Goal: Task Accomplishment & Management: Manage account settings

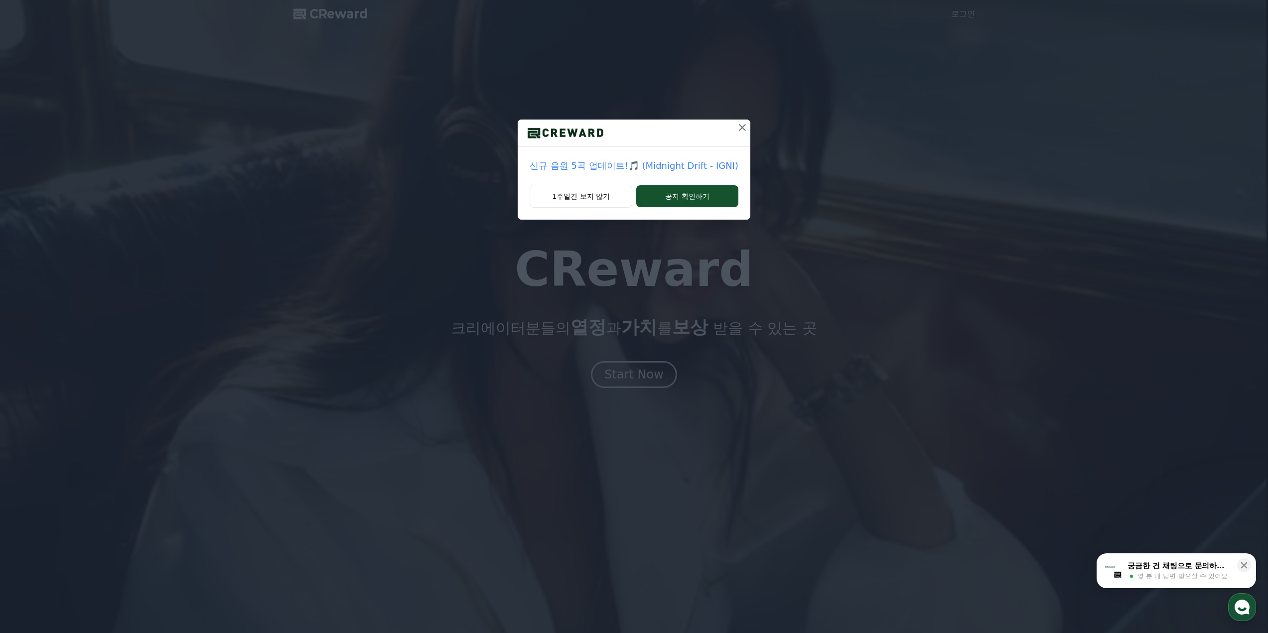
click at [692, 168] on p "신규 음원 5곡 업데이트!🎵 (Midnight Drift - IGNI)" at bounding box center [634, 166] width 209 height 14
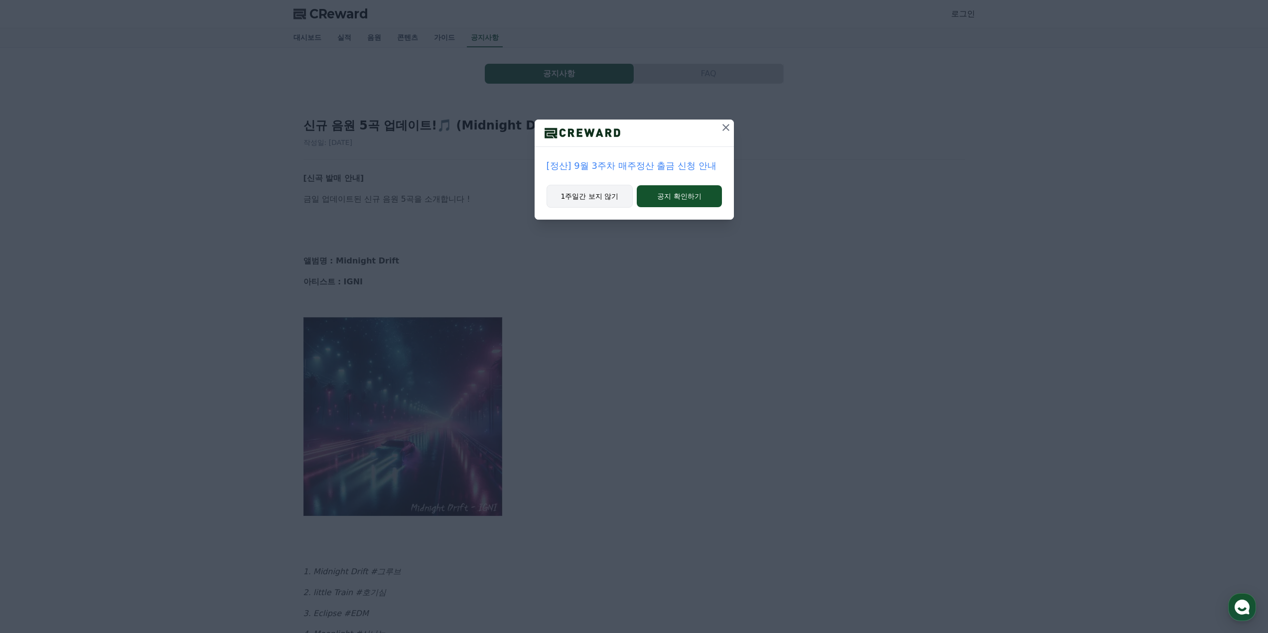
click at [620, 196] on button "1주일간 보지 않기" at bounding box center [590, 196] width 87 height 23
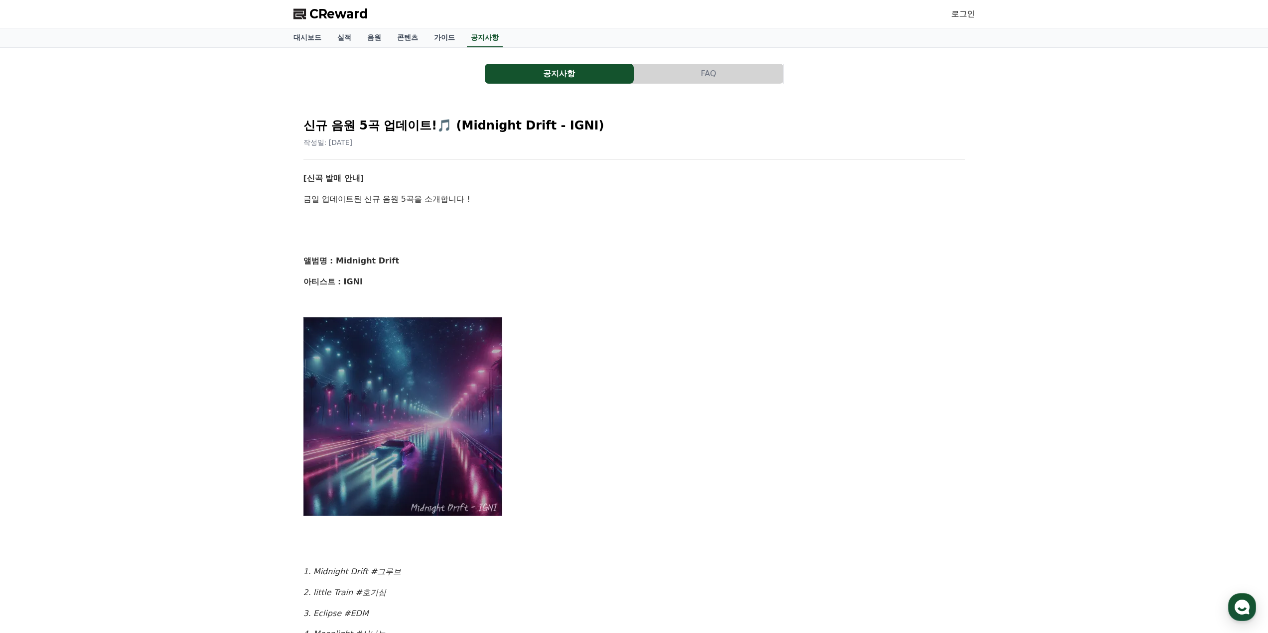
click at [405, 349] on img at bounding box center [402, 416] width 199 height 199
drag, startPoint x: 360, startPoint y: 197, endPoint x: 400, endPoint y: 222, distance: 47.4
click at [399, 221] on div "[신곡 발매 안내] 금일 업데이트된 신규 음원 5곡을 소개합니다 ! 앨범명 : Midnight Drift 아티스트 : IGNI 1. Midni…" at bounding box center [634, 520] width 662 height 697
click at [401, 222] on p at bounding box center [634, 219] width 662 height 13
drag, startPoint x: 361, startPoint y: 268, endPoint x: 365, endPoint y: 272, distance: 6.0
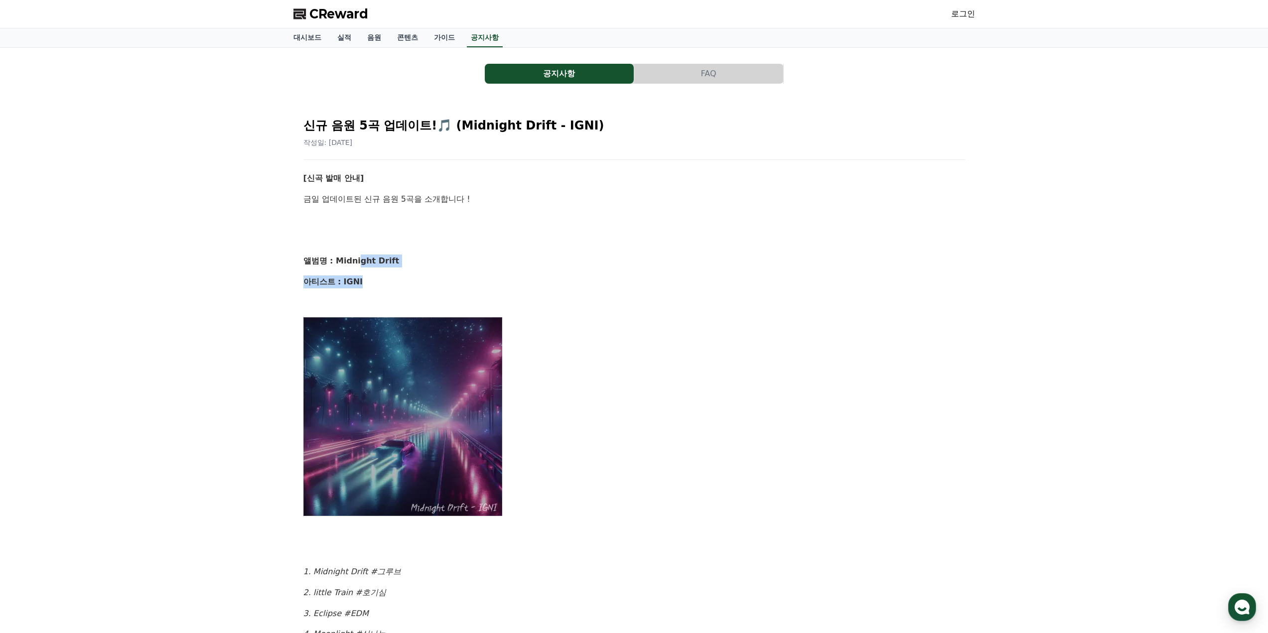
click at [363, 271] on div "[신곡 발매 안내] 금일 업데이트된 신규 음원 5곡을 소개합니다 ! 앨범명 : Midnight Drift 아티스트 : IGNI 1. Midni…" at bounding box center [634, 520] width 662 height 697
click at [391, 247] on div "[신곡 발매 안내] 금일 업데이트된 신규 음원 5곡을 소개합니다 ! 앨범명 : Midnight Drift 아티스트 : IGNI 1. Midni…" at bounding box center [634, 520] width 662 height 697
click at [398, 159] on div at bounding box center [634, 159] width 662 height 0
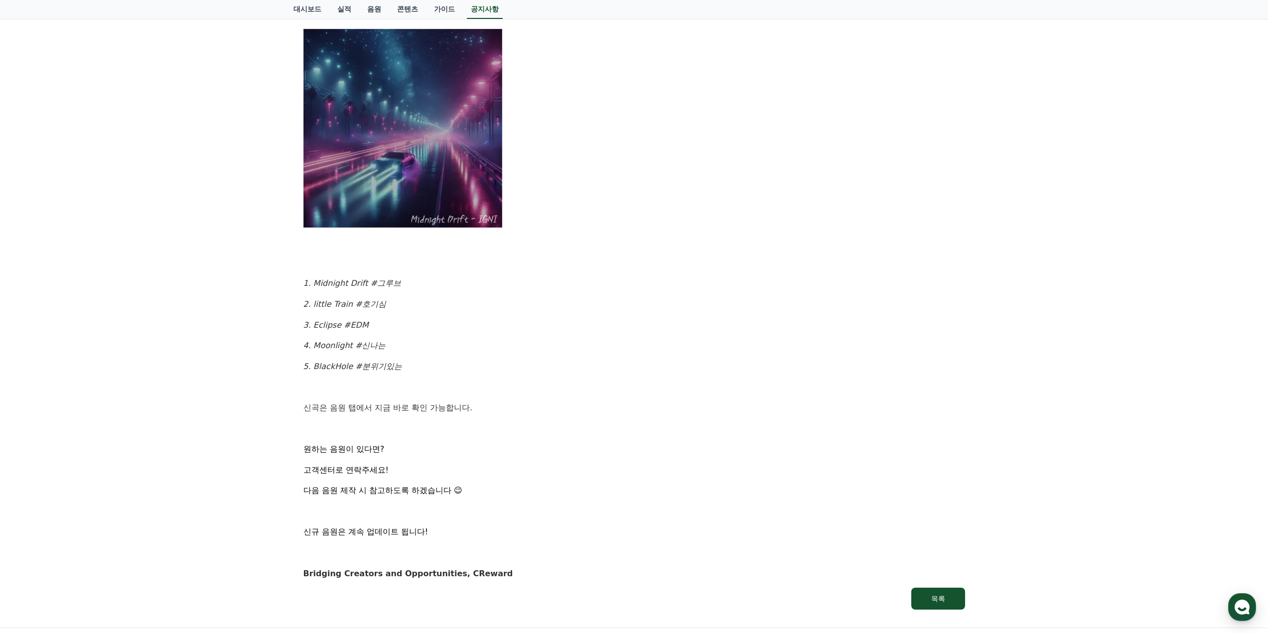
scroll to position [407, 0]
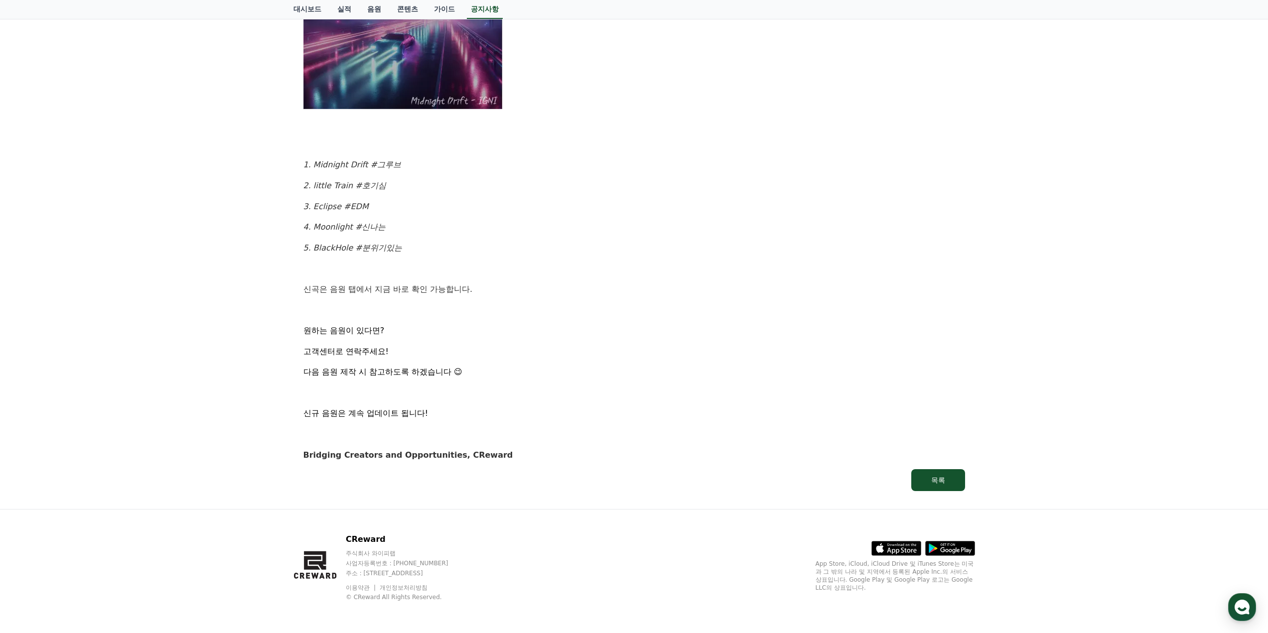
click at [411, 459] on strong "Bridging Creators and Opportunities, CReward" at bounding box center [408, 454] width 210 height 9
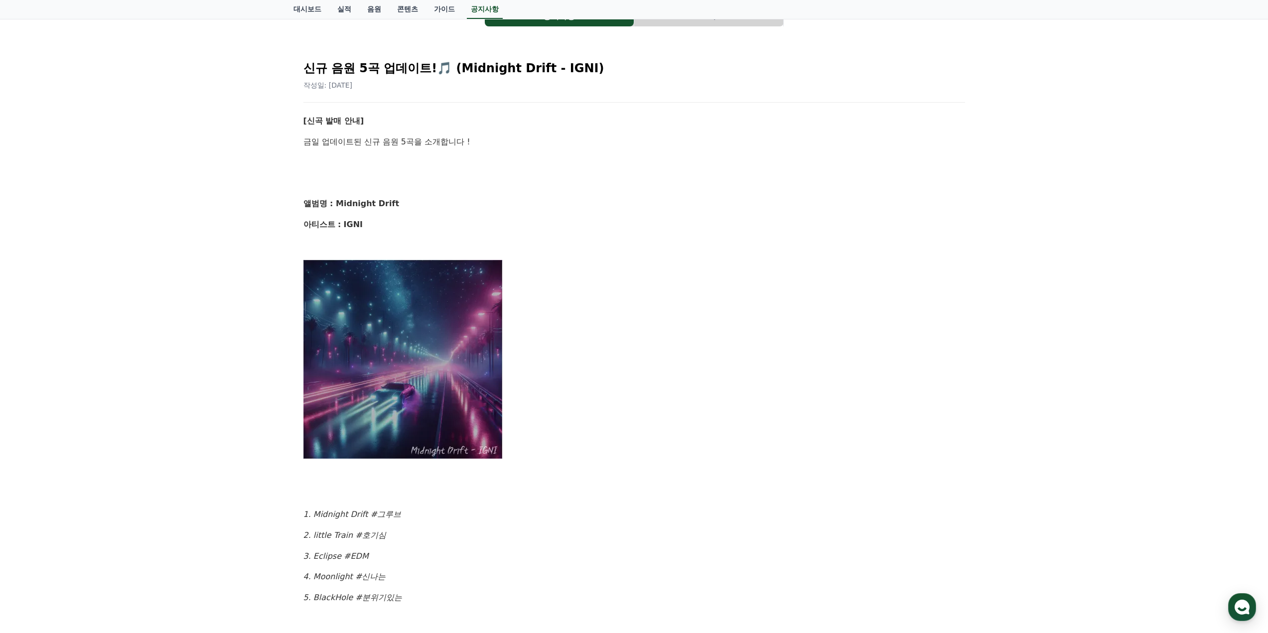
scroll to position [0, 0]
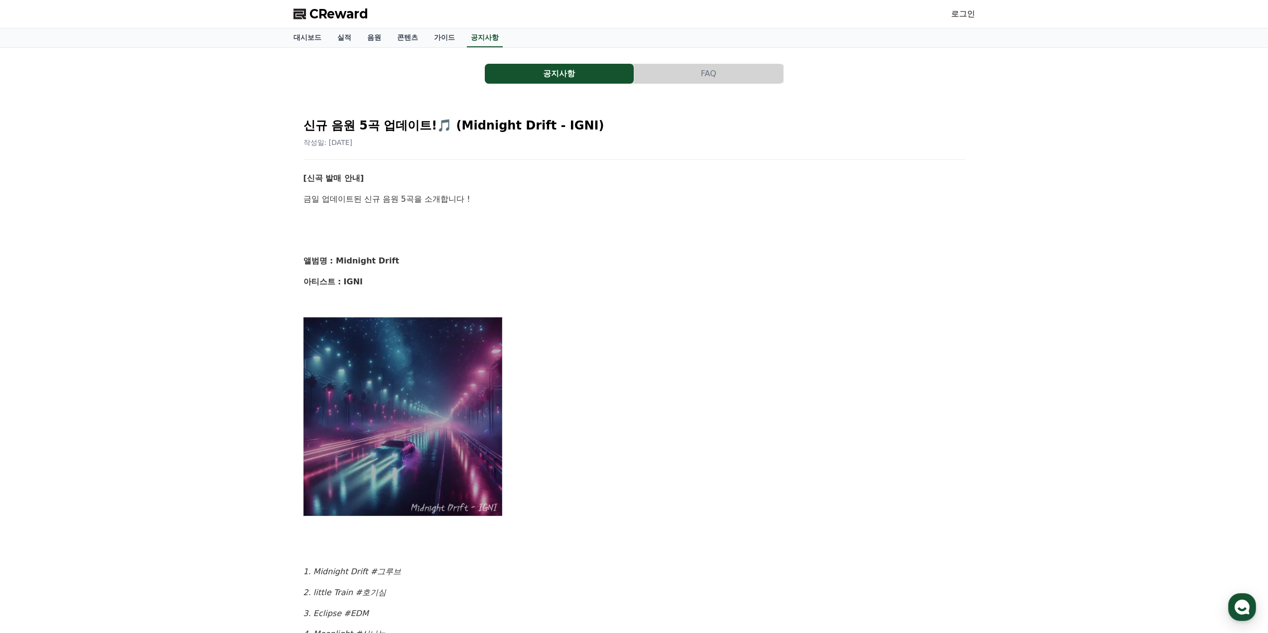
click at [968, 14] on link "로그인" at bounding box center [963, 14] width 24 height 12
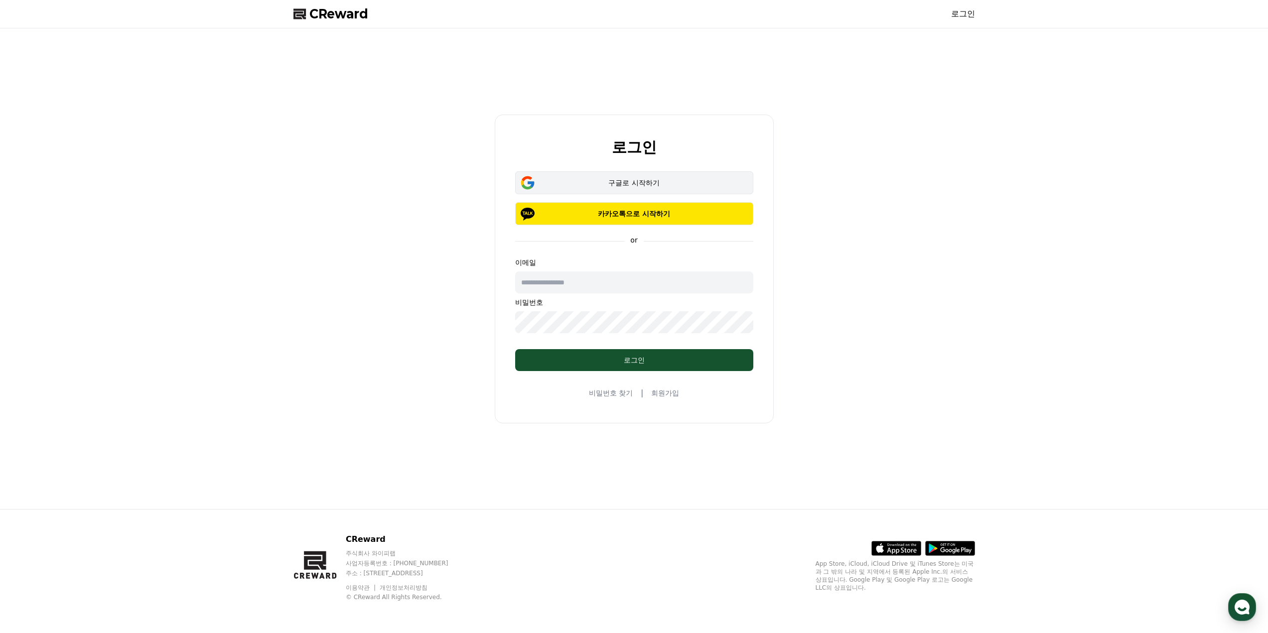
click at [687, 184] on div "구글로 시작하기" at bounding box center [634, 183] width 209 height 10
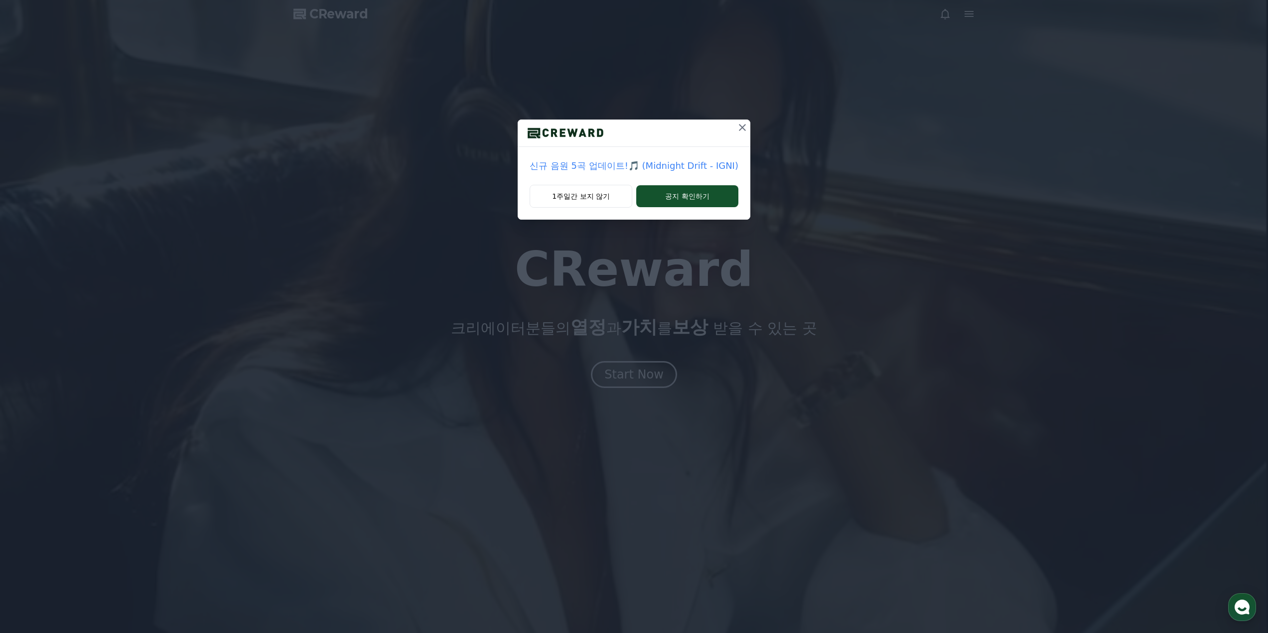
click at [737, 130] on icon at bounding box center [742, 128] width 12 height 12
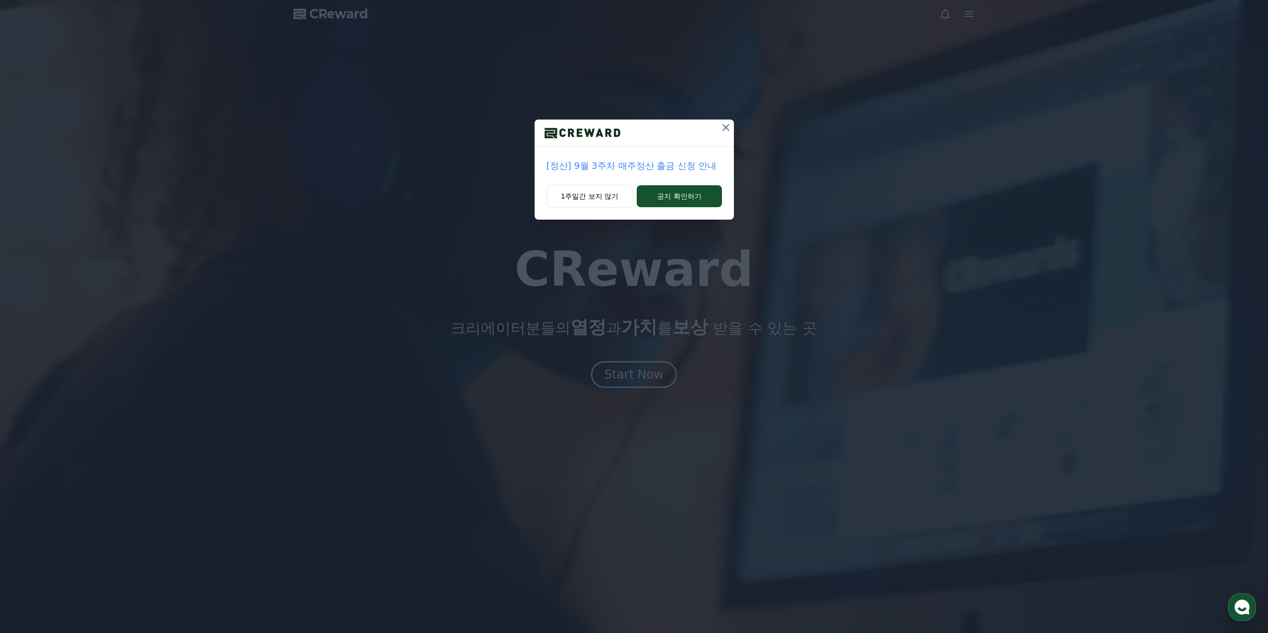
click at [725, 129] on icon at bounding box center [725, 127] width 7 height 7
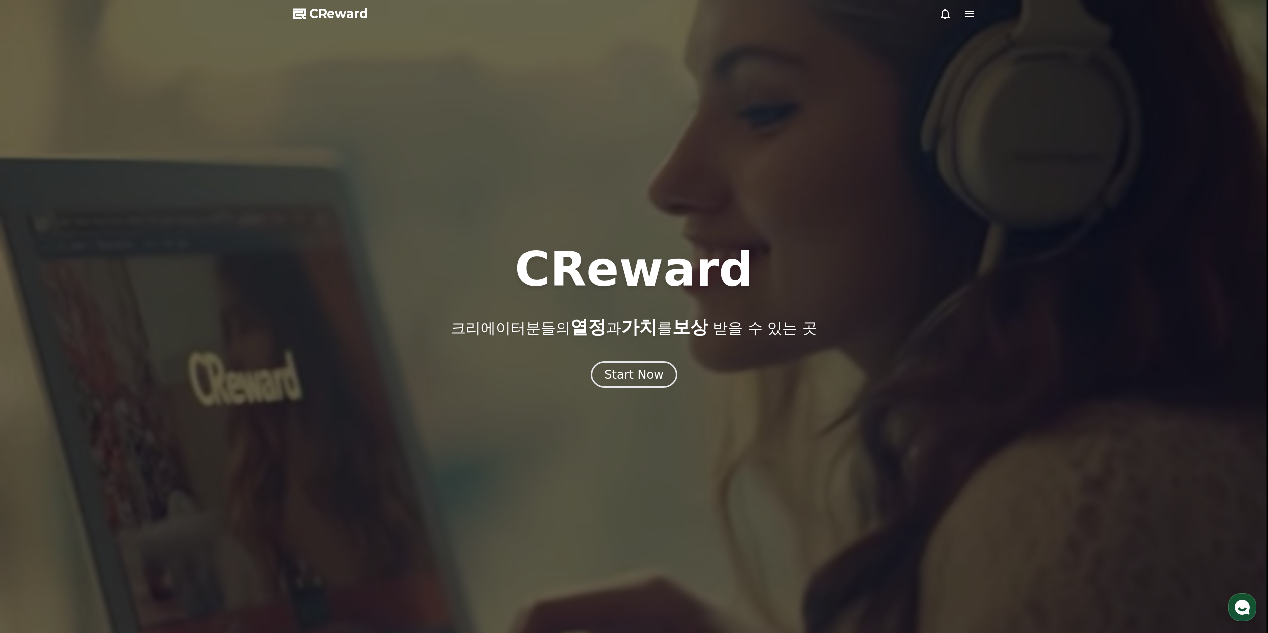
click at [346, 9] on span "CReward" at bounding box center [338, 14] width 59 height 16
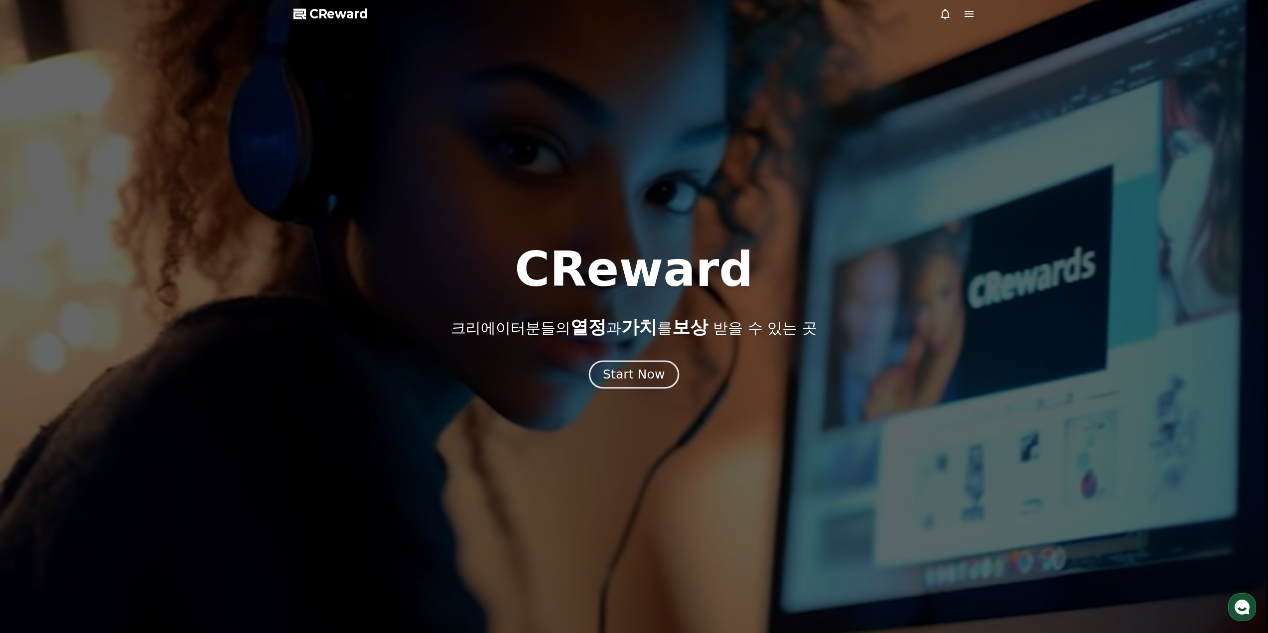
click at [652, 375] on div "Start Now" at bounding box center [634, 374] width 62 height 17
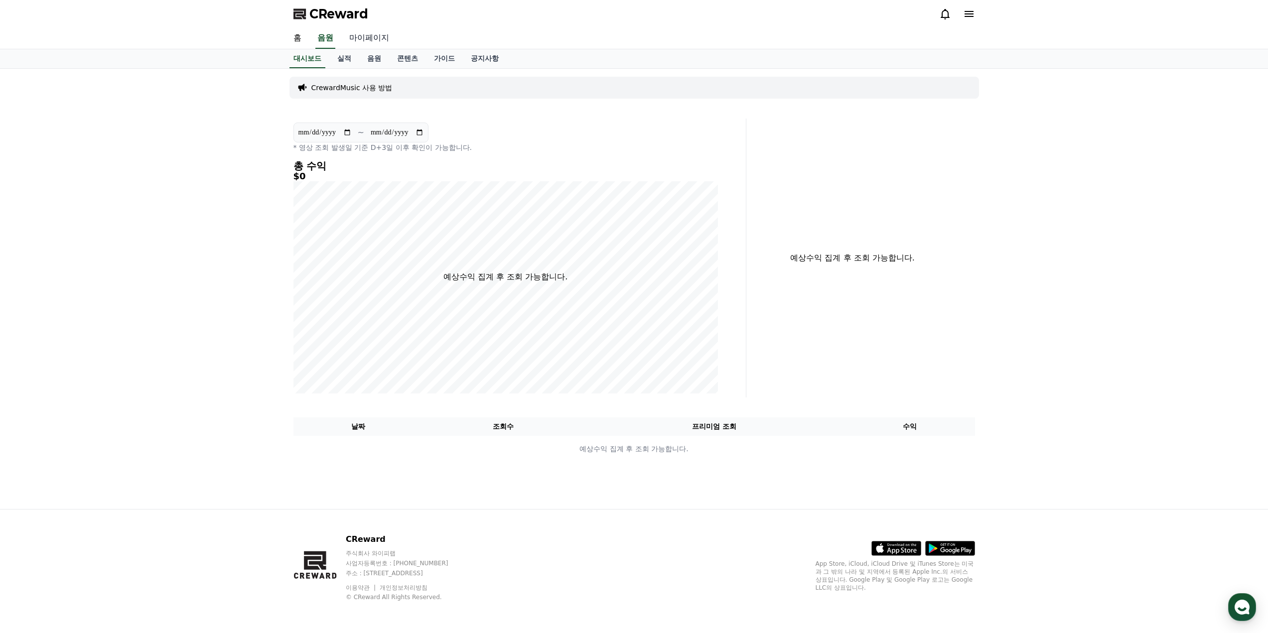
click at [376, 37] on link "마이페이지" at bounding box center [369, 38] width 56 height 21
select select "**********"
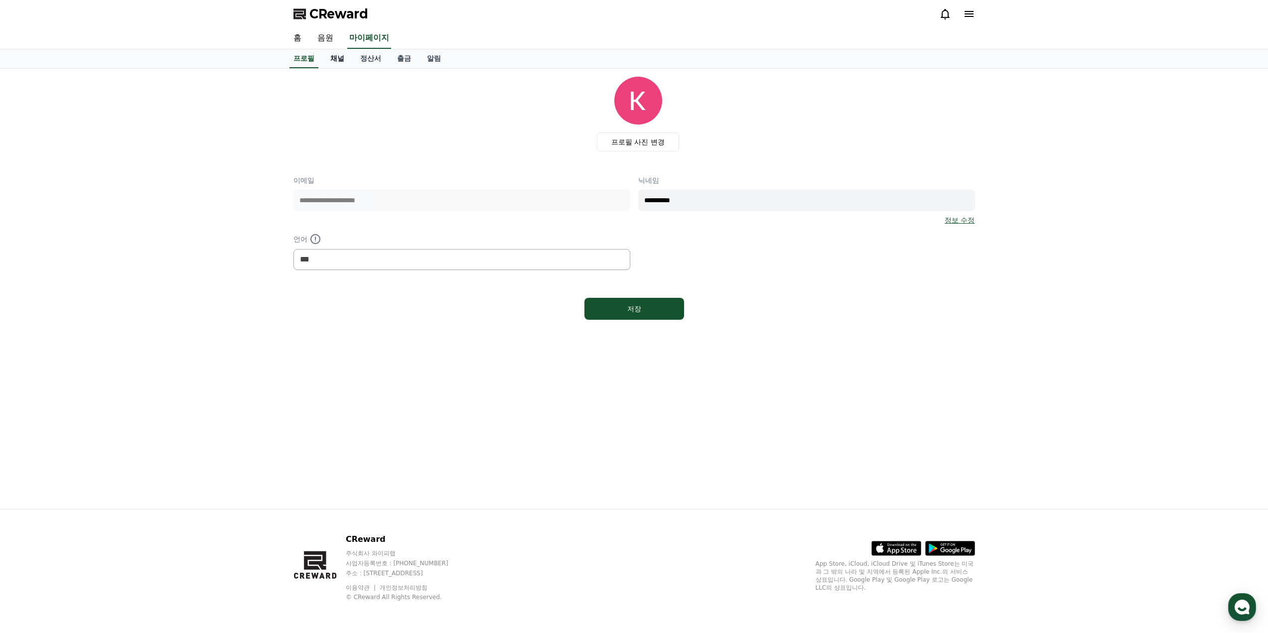
click at [338, 57] on link "채널" at bounding box center [337, 58] width 30 height 19
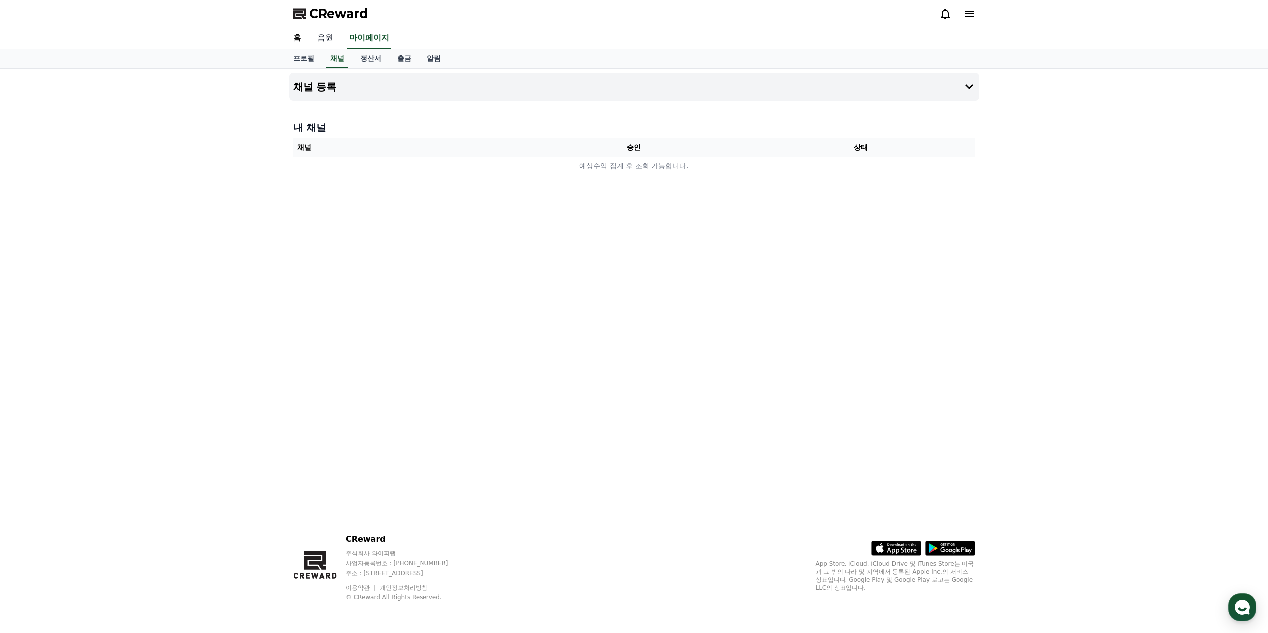
click at [331, 39] on link "음원" at bounding box center [325, 38] width 32 height 21
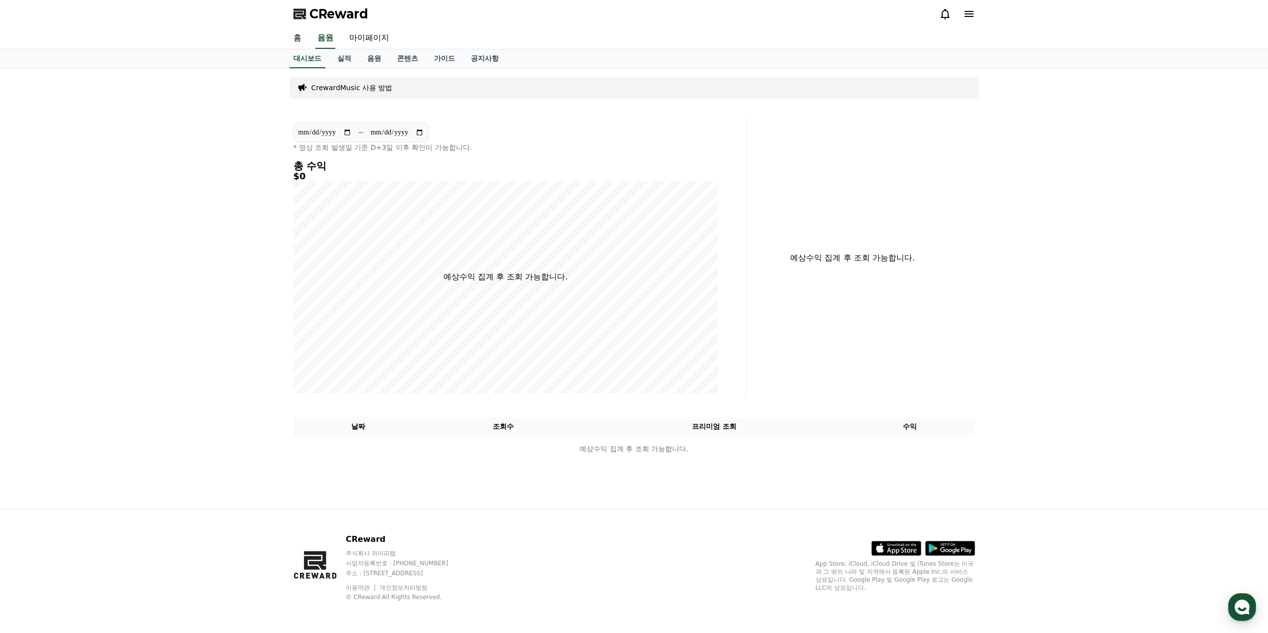
click at [335, 85] on p "CrewardMusic 사용 방법" at bounding box center [351, 88] width 81 height 10
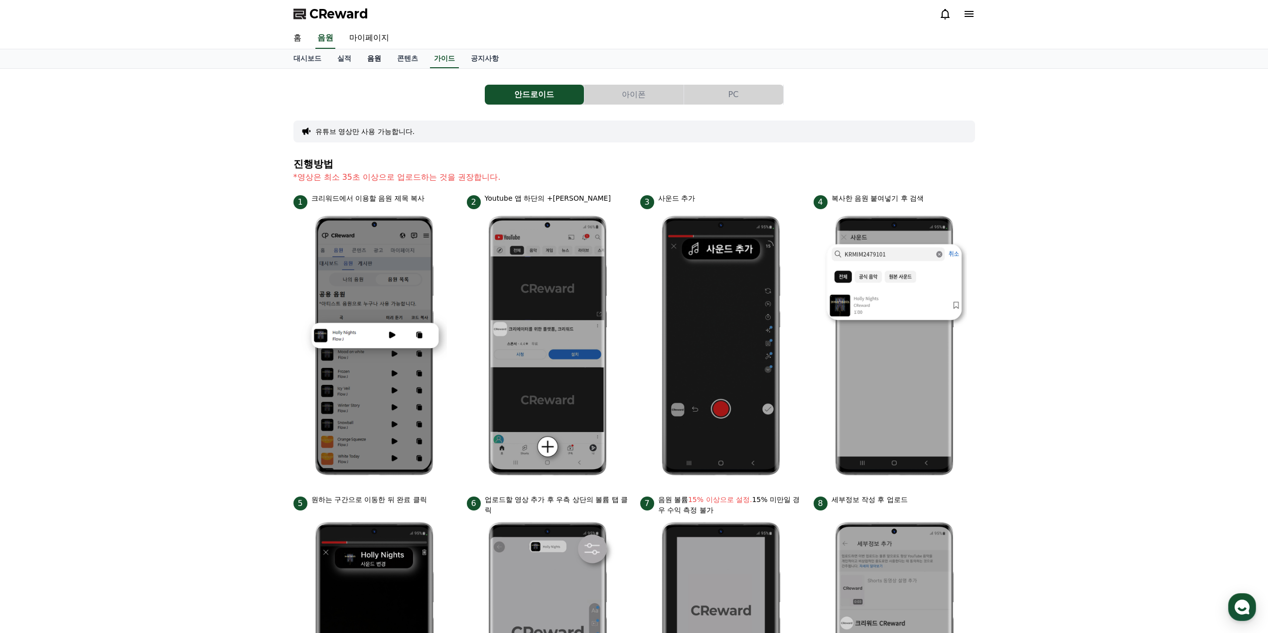
click at [378, 61] on link "음원" at bounding box center [374, 58] width 30 height 19
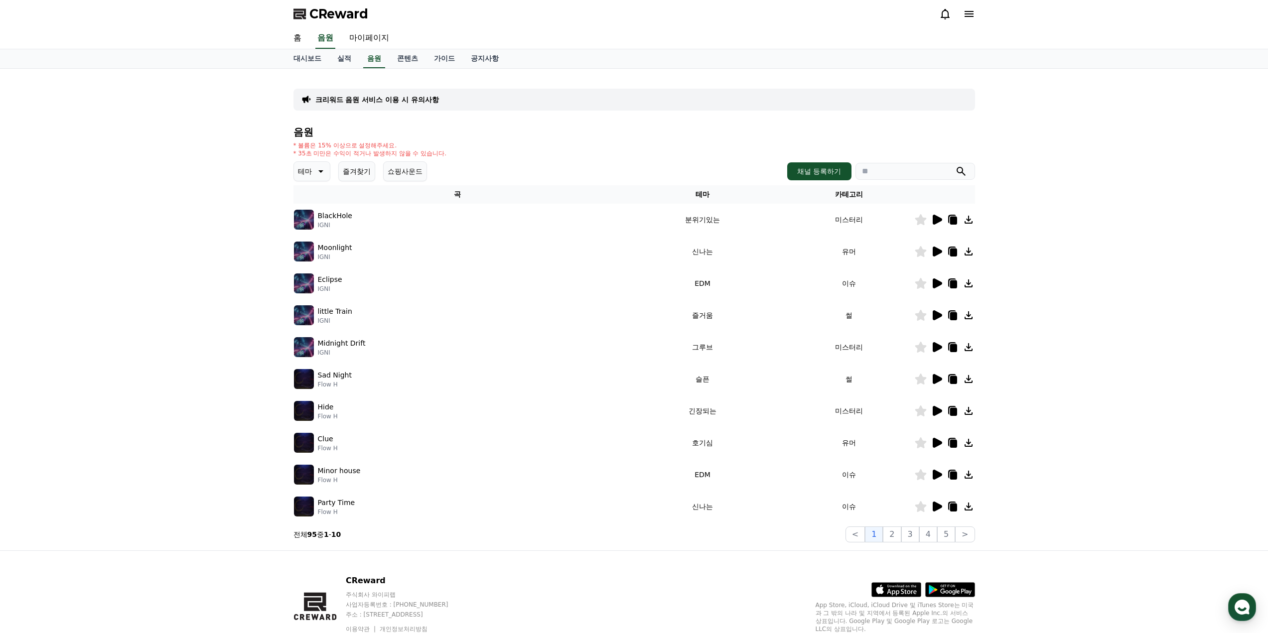
click at [516, 219] on div "BlackHole IGNI" at bounding box center [457, 220] width 327 height 20
click at [935, 217] on icon at bounding box center [937, 220] width 9 height 10
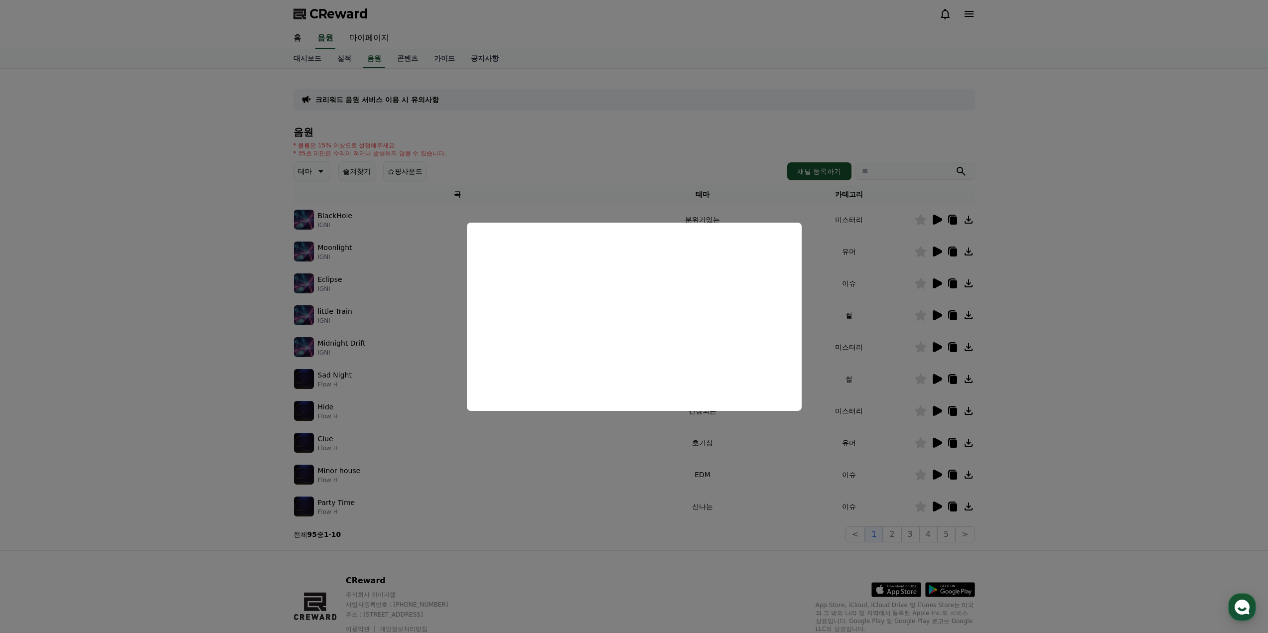
click at [222, 376] on button "close modal" at bounding box center [634, 316] width 1268 height 633
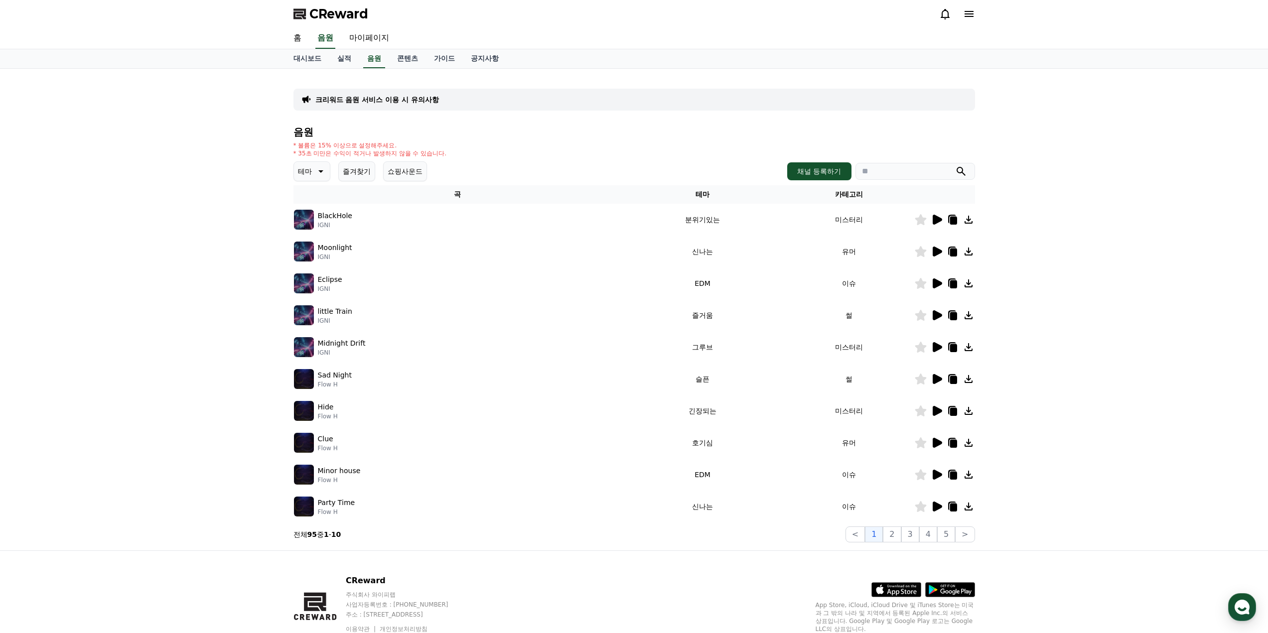
click at [939, 284] on icon at bounding box center [937, 284] width 9 height 10
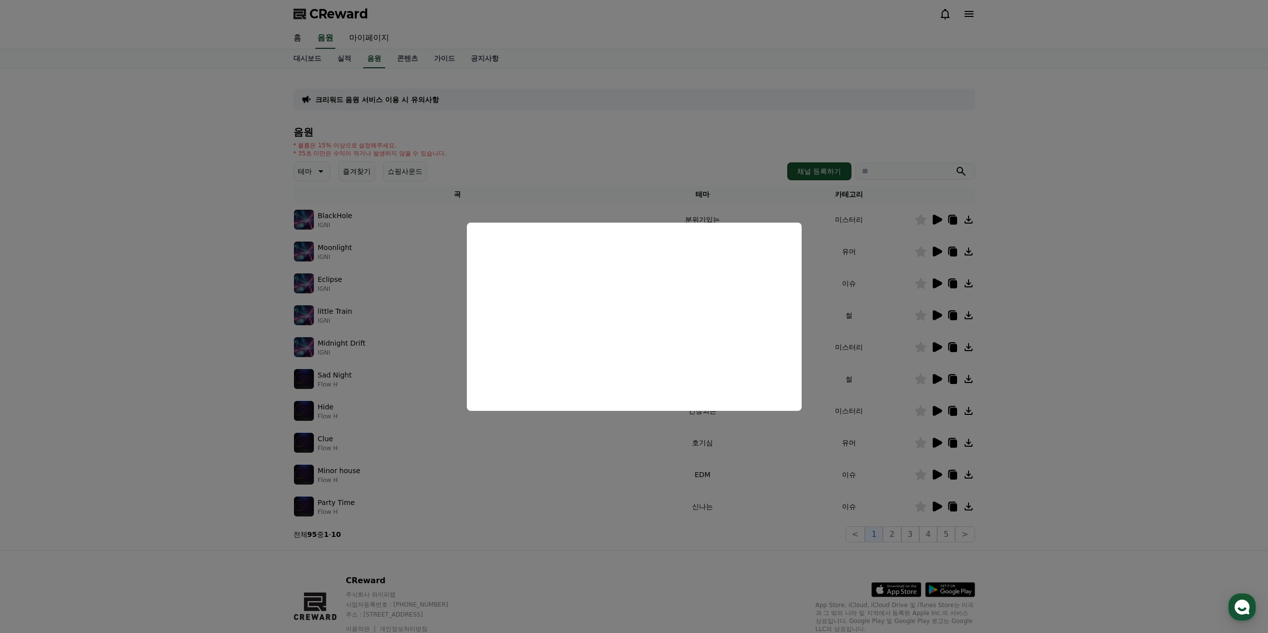
click at [236, 353] on button "close modal" at bounding box center [634, 316] width 1268 height 633
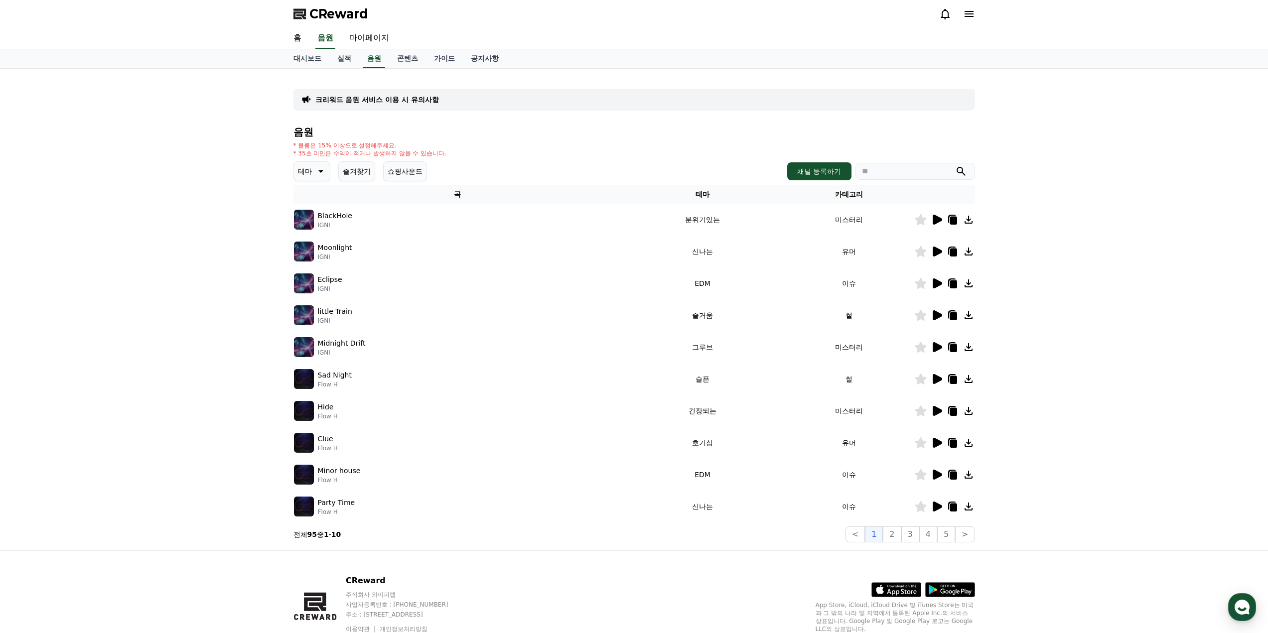
click at [937, 348] on icon at bounding box center [937, 347] width 9 height 10
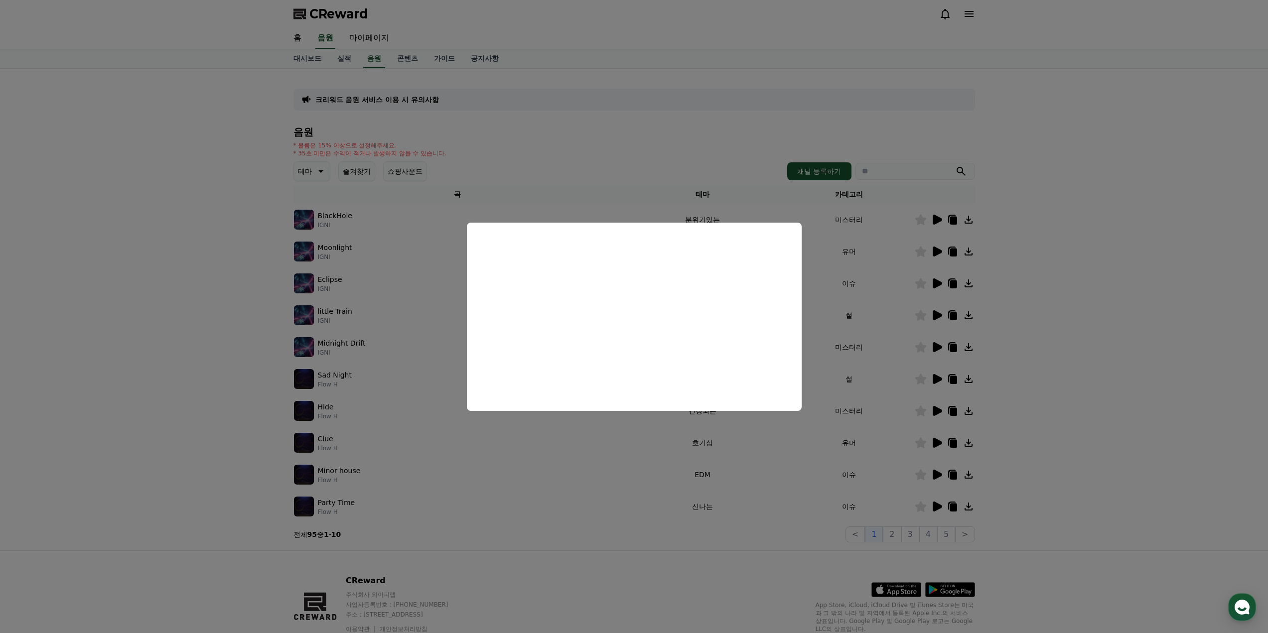
click at [205, 393] on button "close modal" at bounding box center [634, 316] width 1268 height 633
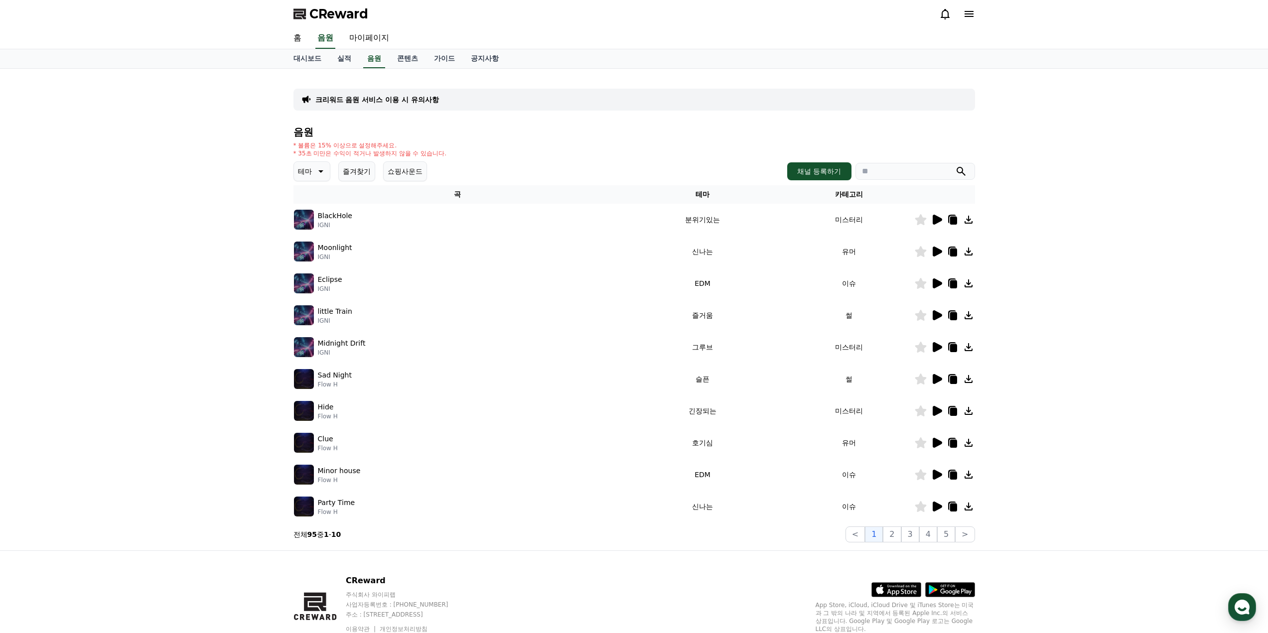
click at [957, 320] on icon at bounding box center [953, 315] width 12 height 12
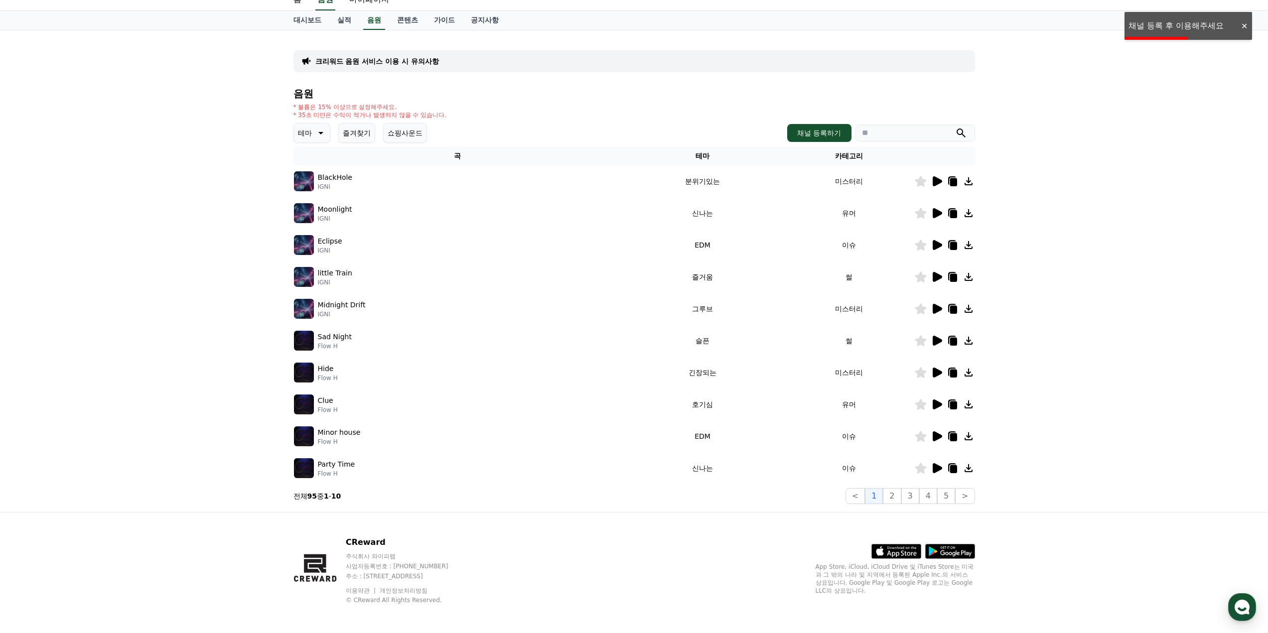
scroll to position [41, 0]
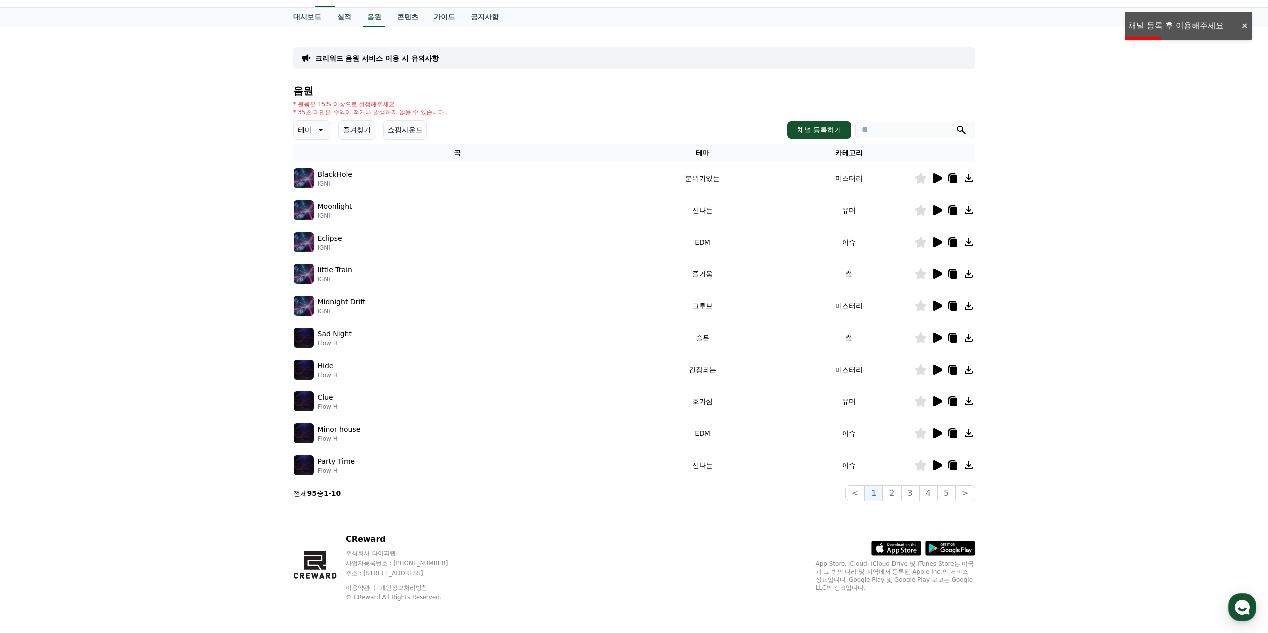
click at [1152, 25] on div "대시보드 실적 음원 콘텐츠 가이드 공지사항" at bounding box center [634, 17] width 1268 height 19
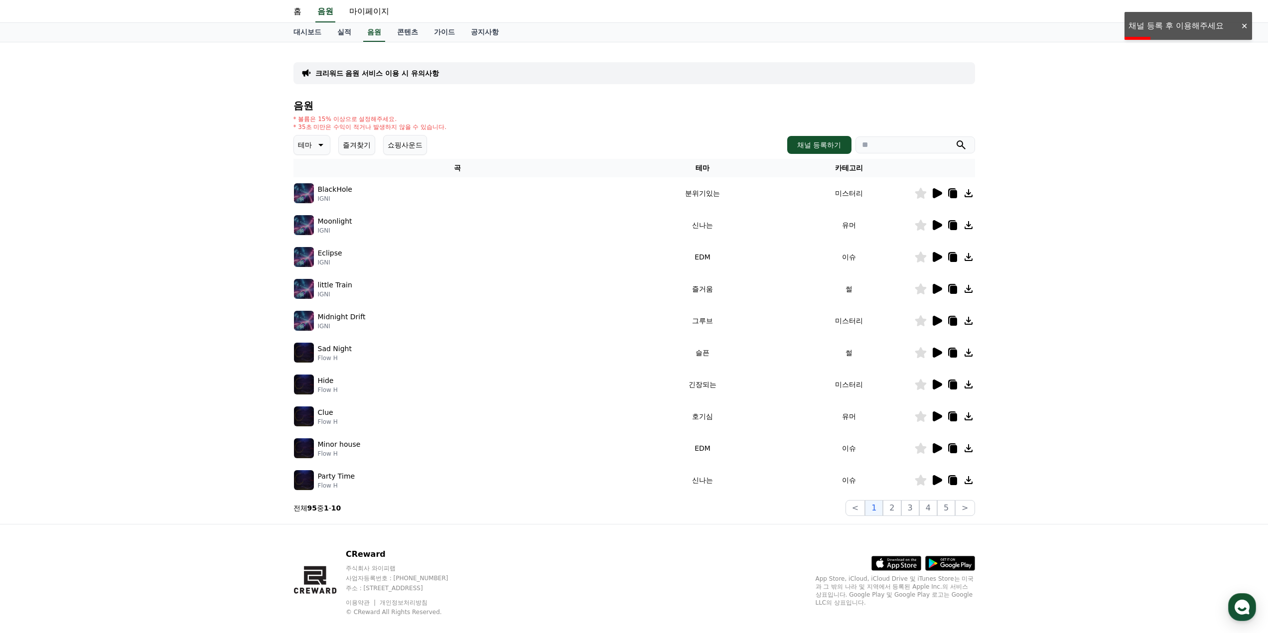
scroll to position [0, 0]
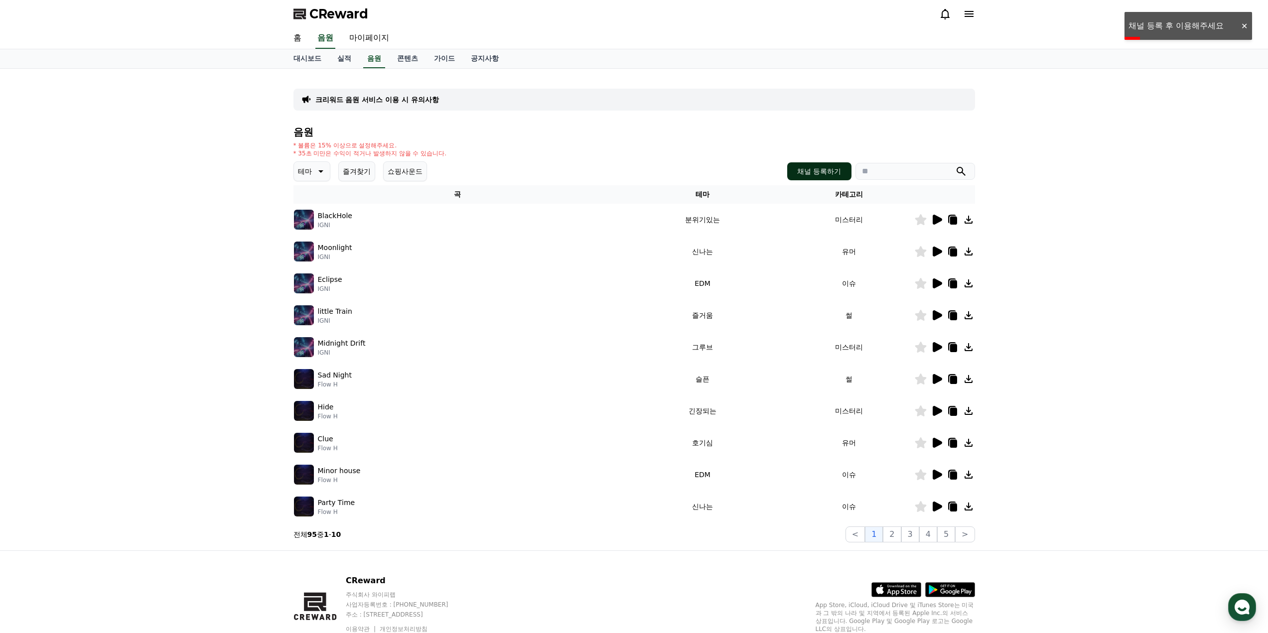
click at [819, 164] on button "채널 등록하기" at bounding box center [819, 171] width 64 height 18
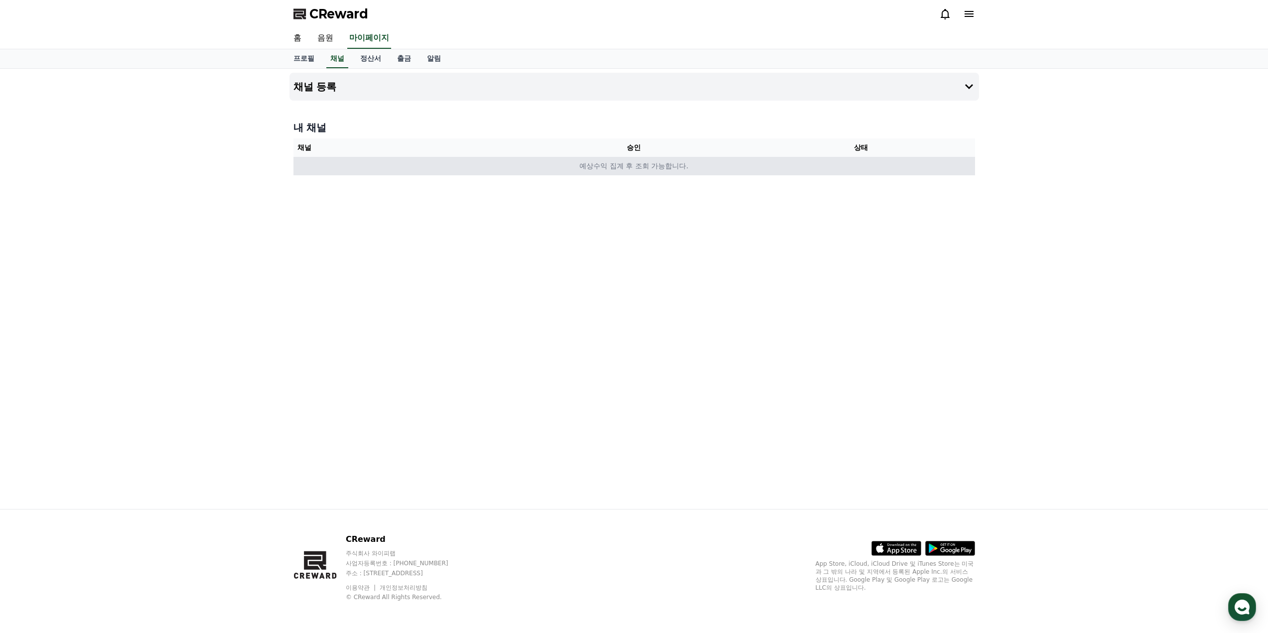
click at [576, 162] on td "예상수익 집계 후 조회 가능합니다." at bounding box center [634, 166] width 682 height 18
click at [323, 90] on h4 "채널 등록" at bounding box center [314, 86] width 43 height 11
